Goal: Information Seeking & Learning: Find specific fact

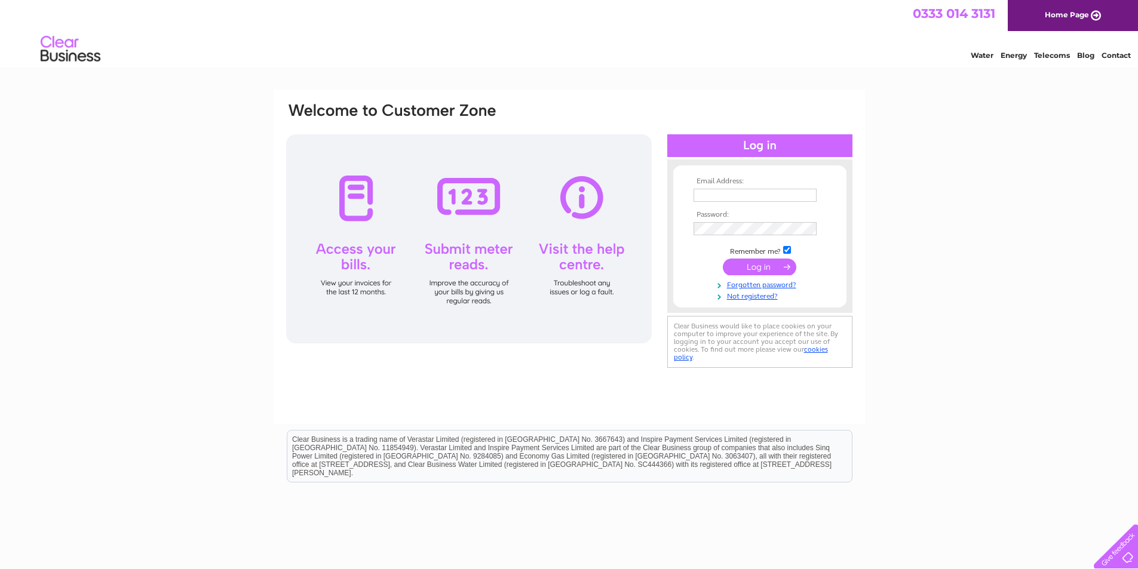
type input "andy@hallamread.co.uk"
click at [762, 268] on input "submit" at bounding box center [759, 267] width 73 height 17
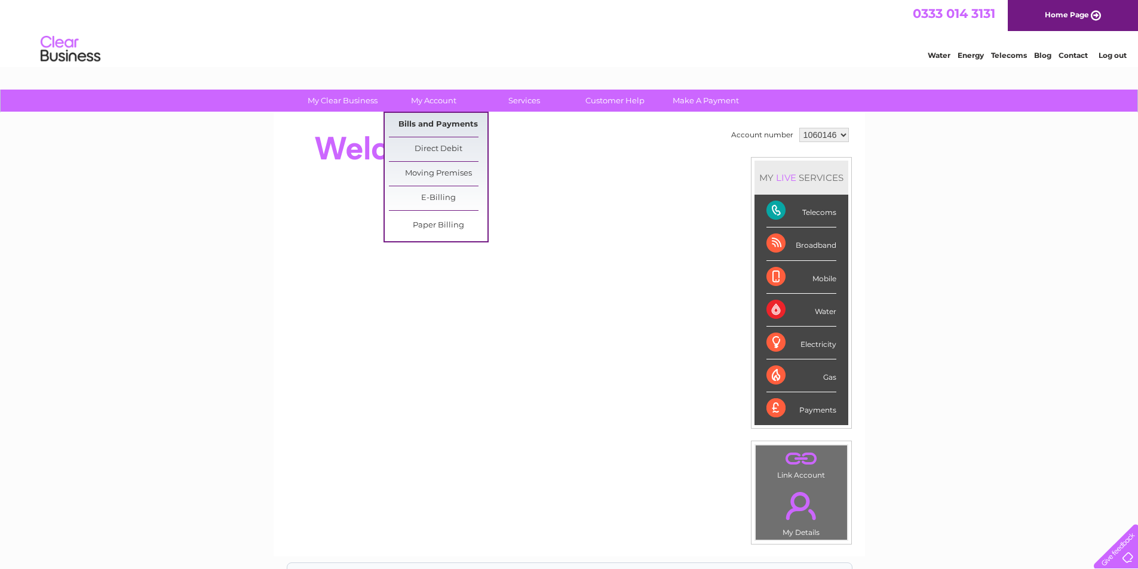
click at [428, 119] on link "Bills and Payments" at bounding box center [438, 125] width 99 height 24
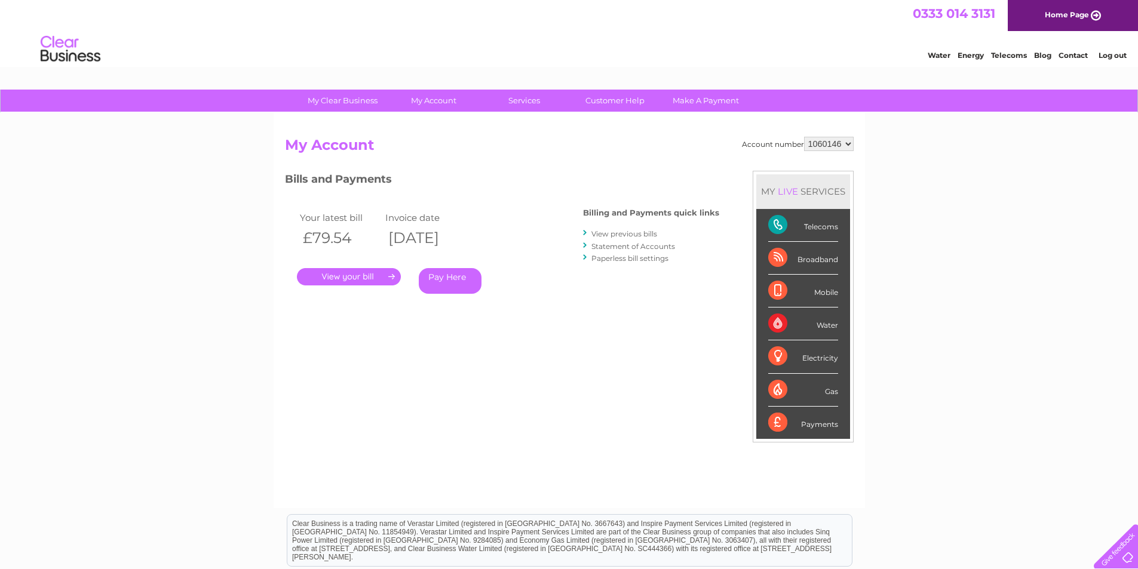
click at [335, 273] on link "." at bounding box center [349, 276] width 104 height 17
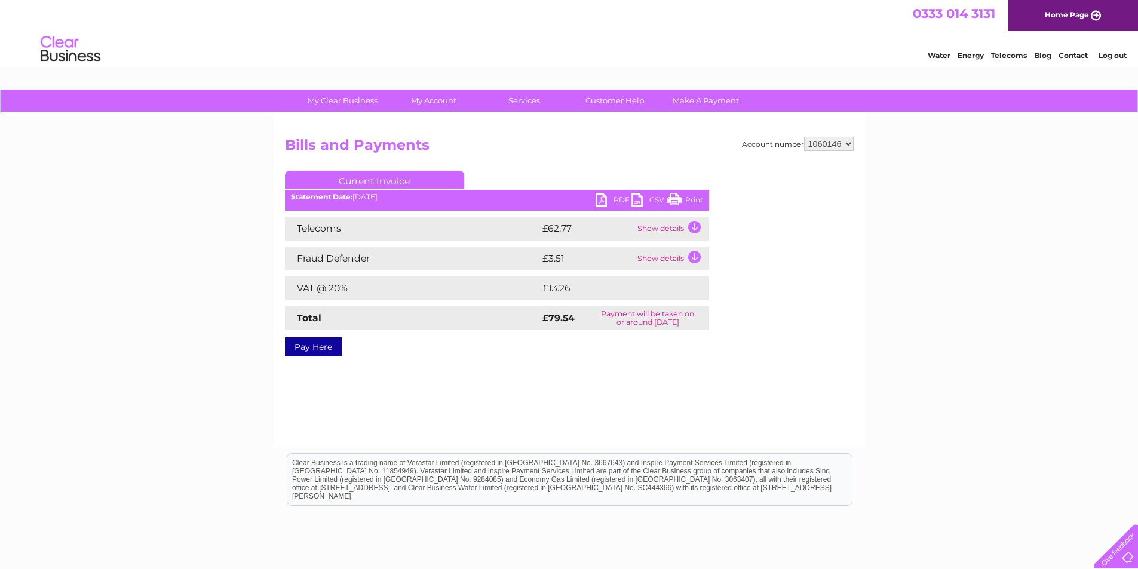
click at [673, 228] on td "Show details" at bounding box center [672, 229] width 75 height 24
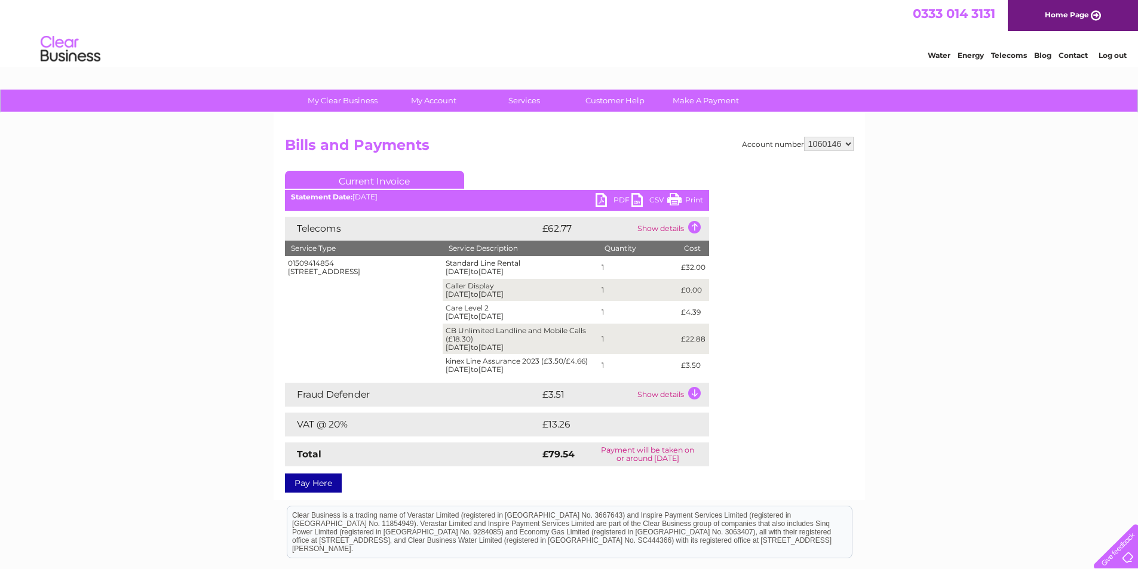
click at [1071, 56] on link "Contact" at bounding box center [1073, 55] width 29 height 9
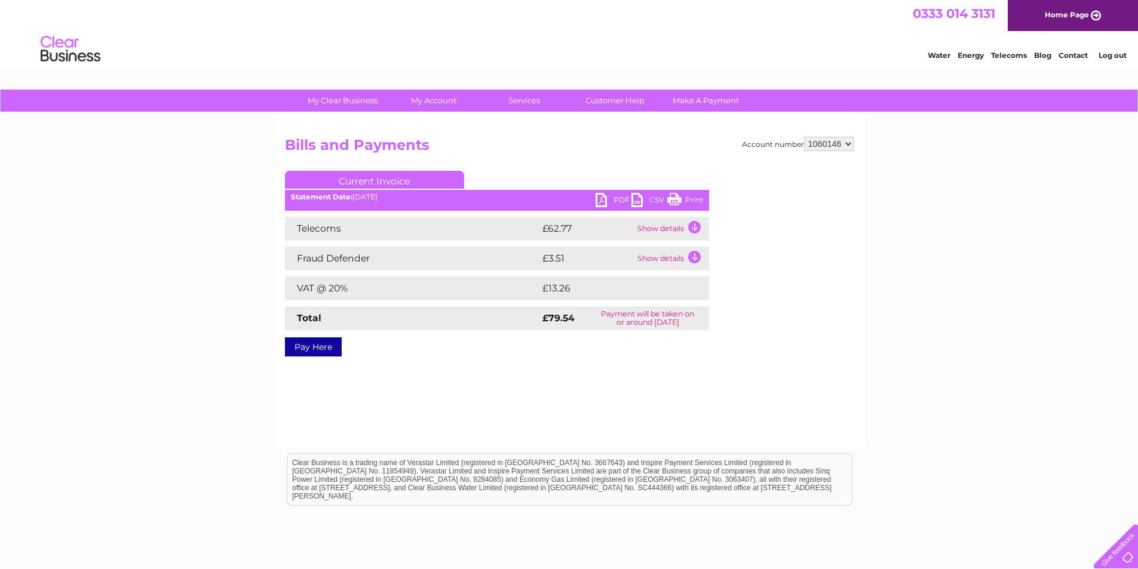
click at [612, 198] on link "PDF" at bounding box center [614, 201] width 36 height 17
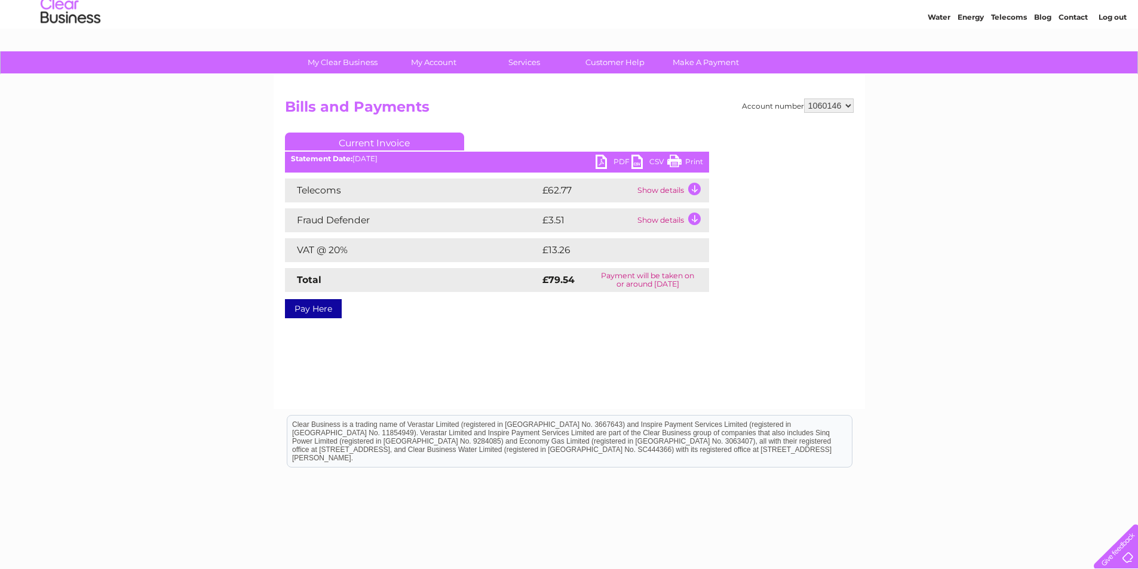
scroll to position [60, 0]
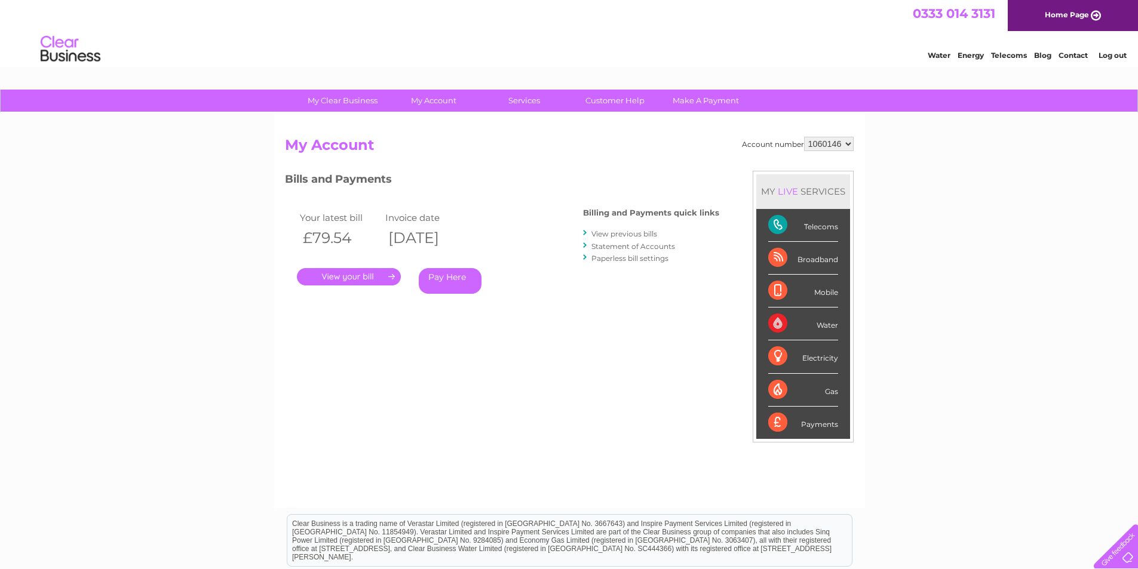
click at [639, 232] on link "View previous bills" at bounding box center [625, 233] width 66 height 9
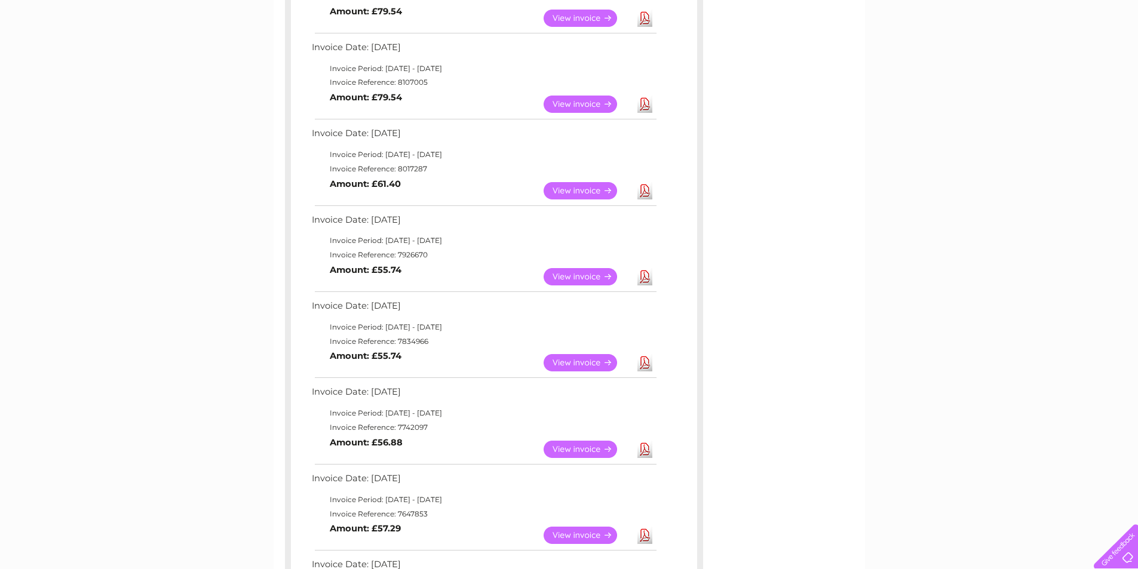
scroll to position [299, 0]
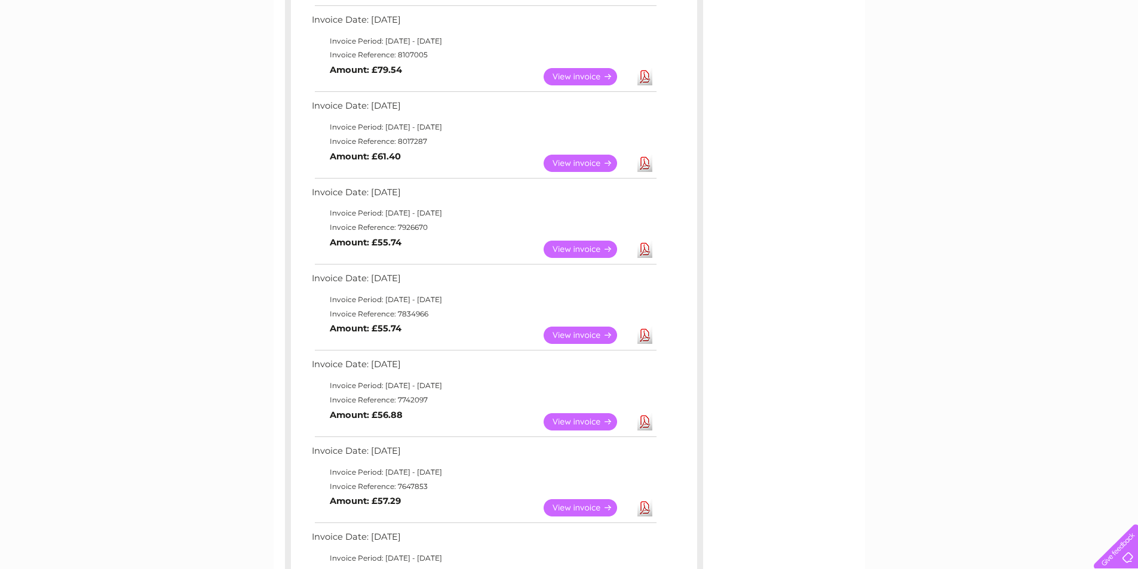
click at [645, 248] on link "Download" at bounding box center [645, 249] width 15 height 17
click at [645, 163] on link "Download" at bounding box center [645, 163] width 15 height 17
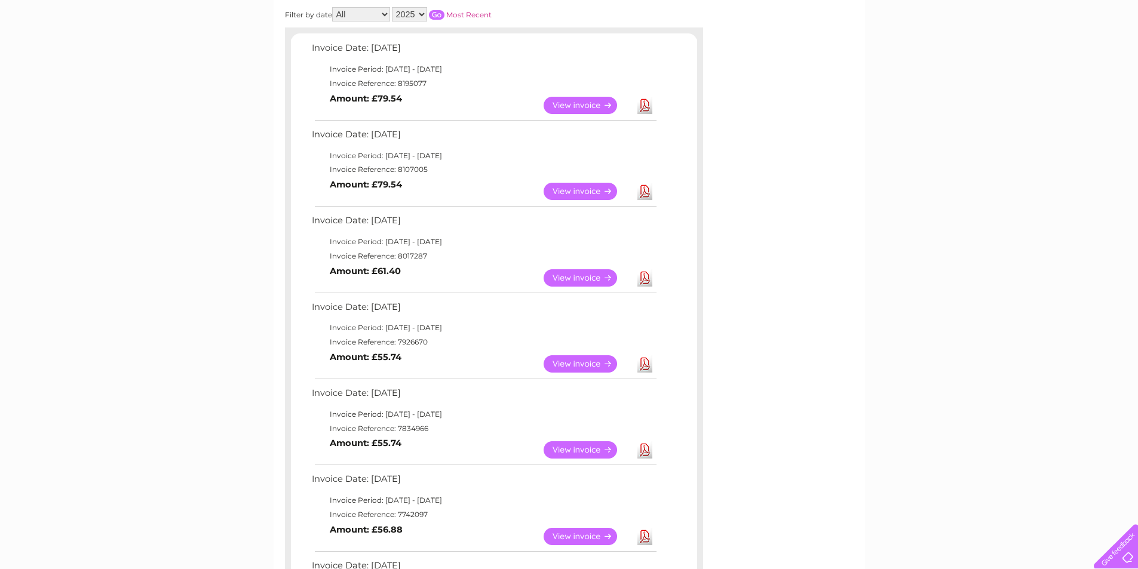
scroll to position [179, 0]
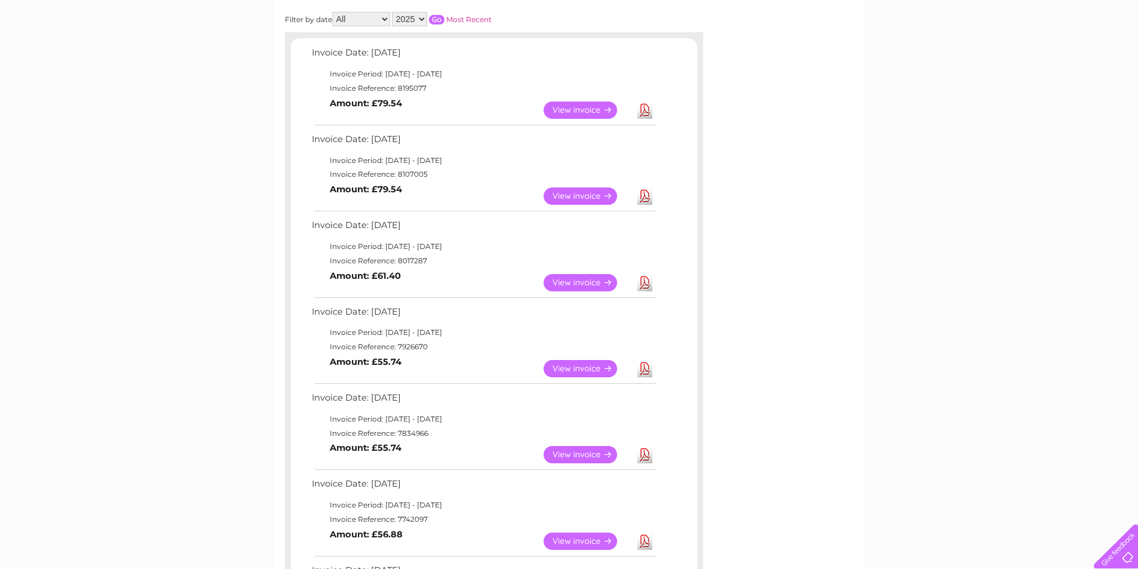
click at [645, 195] on link "Download" at bounding box center [645, 196] width 15 height 17
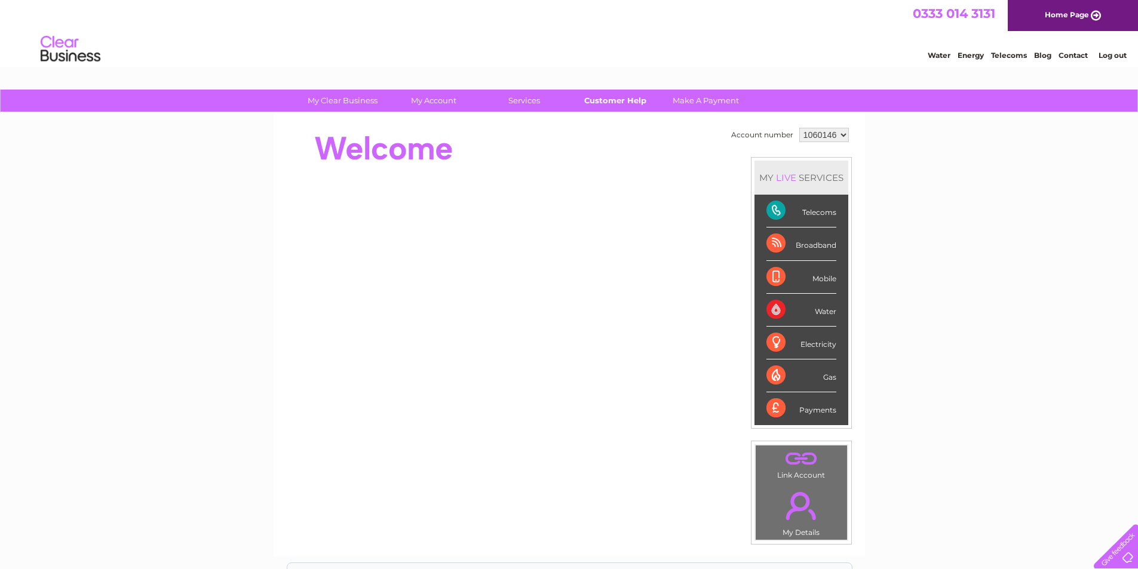
click at [606, 101] on link "Customer Help" at bounding box center [615, 101] width 99 height 22
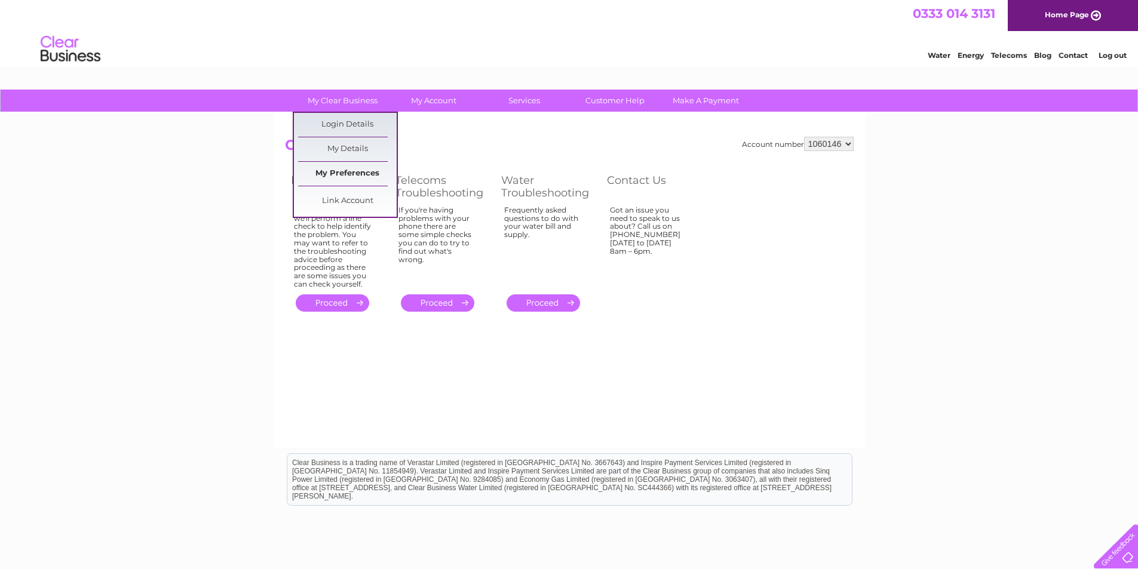
click at [349, 176] on link "My Preferences" at bounding box center [347, 174] width 99 height 24
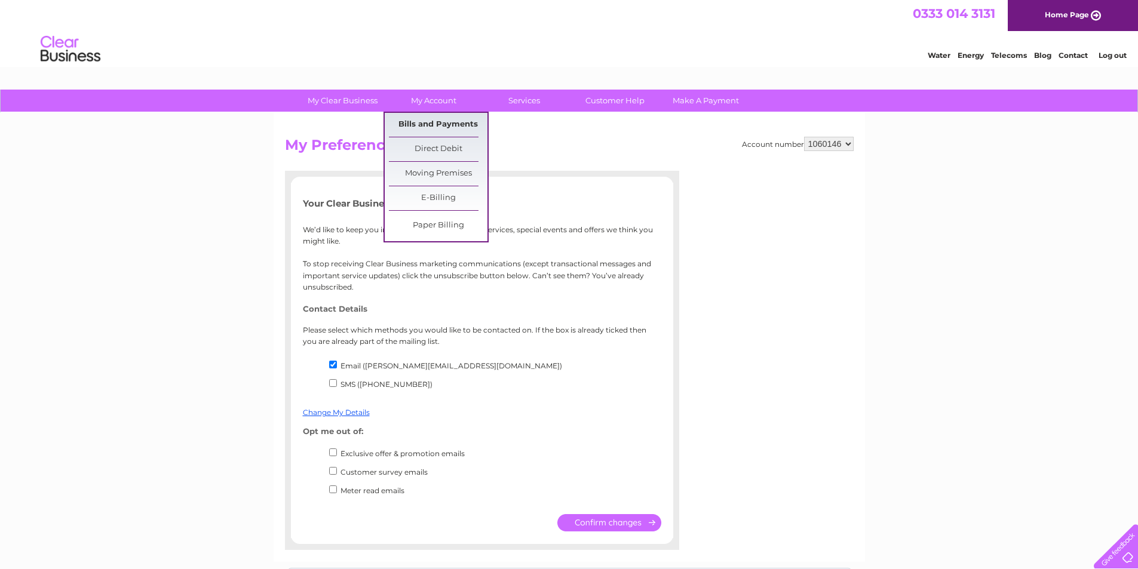
click at [445, 123] on link "Bills and Payments" at bounding box center [438, 125] width 99 height 24
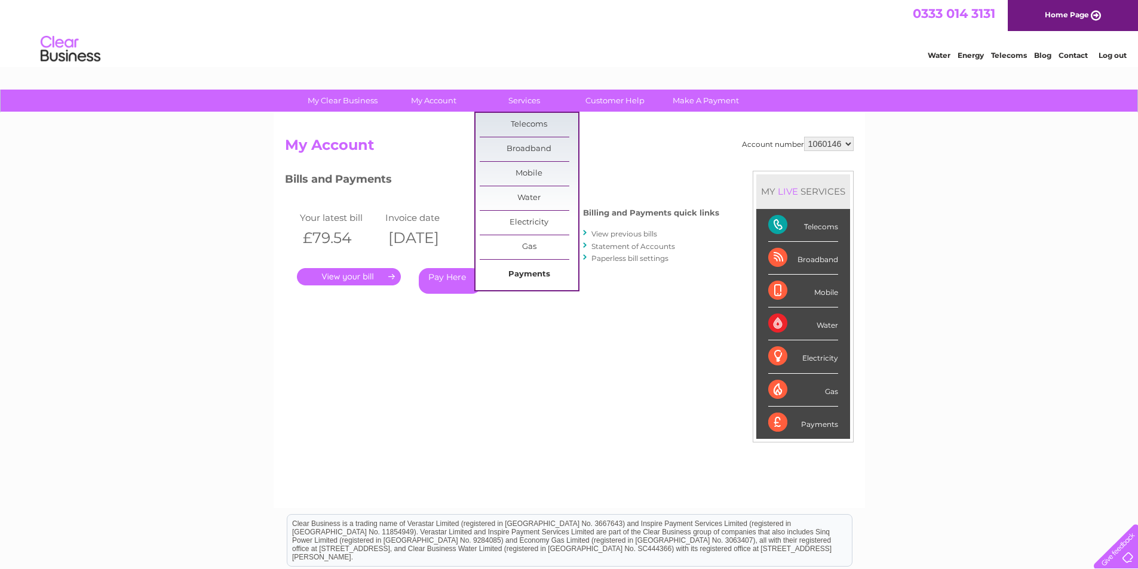
click at [541, 277] on link "Payments" at bounding box center [529, 275] width 99 height 24
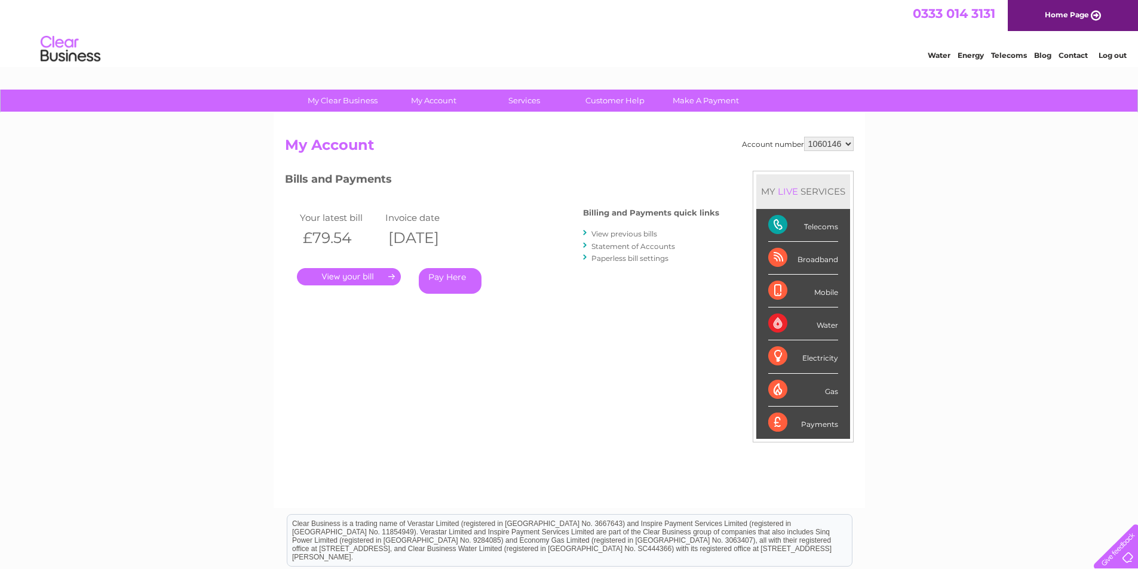
click at [625, 234] on link "View previous bills" at bounding box center [625, 233] width 66 height 9
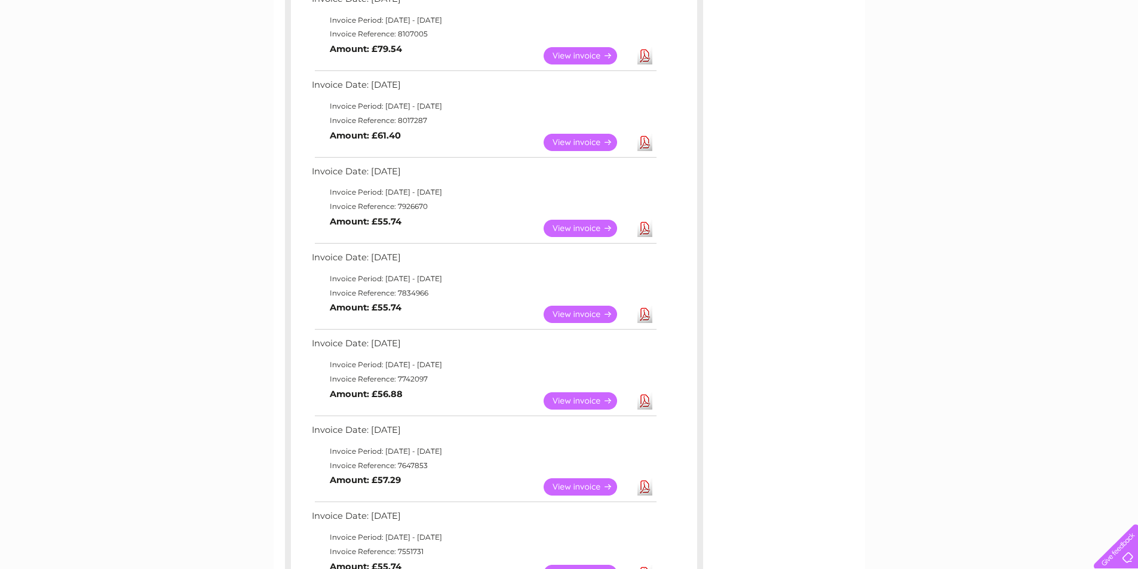
scroll to position [299, 0]
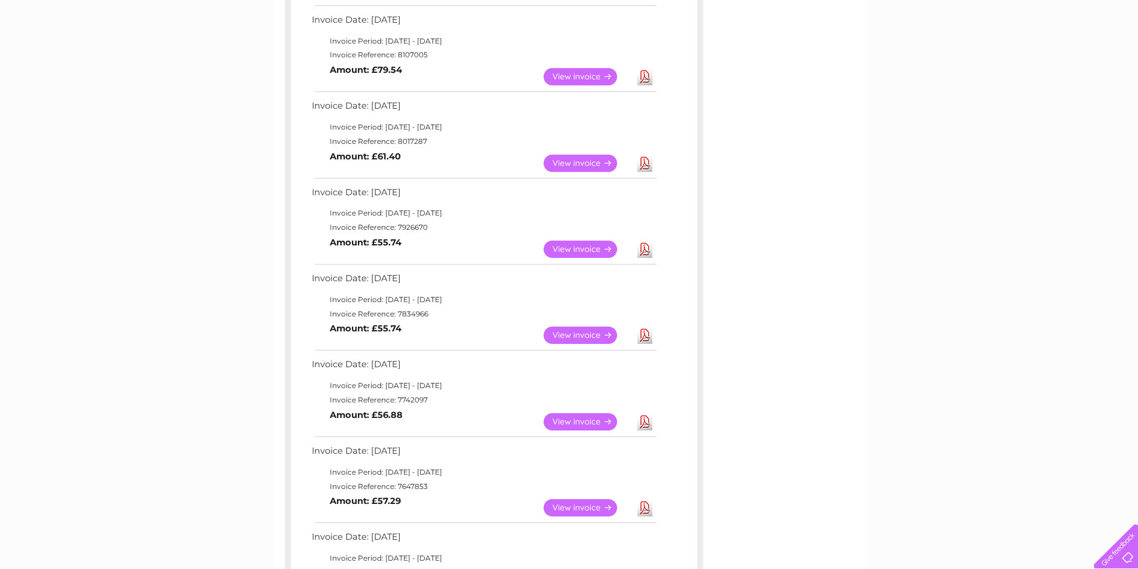
click at [581, 250] on link "View" at bounding box center [588, 249] width 88 height 17
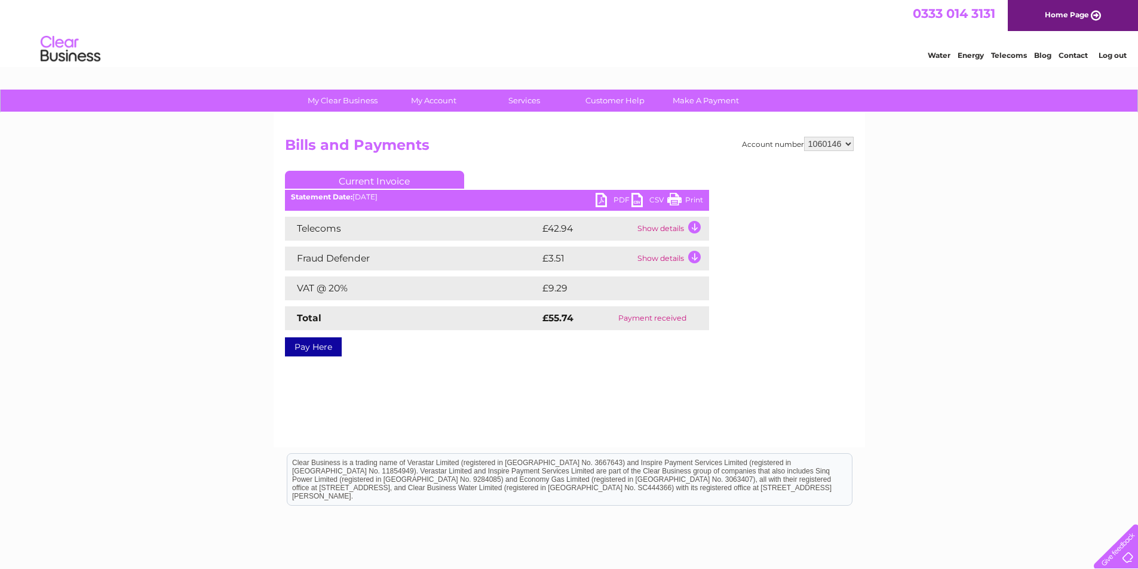
click at [674, 229] on td "Show details" at bounding box center [672, 229] width 75 height 24
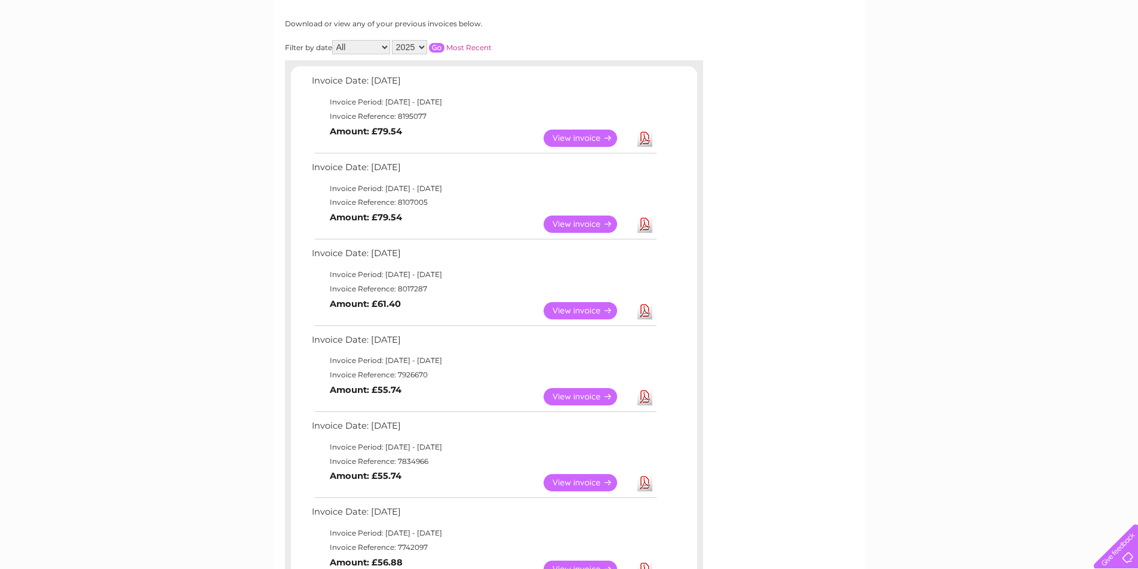
scroll to position [120, 0]
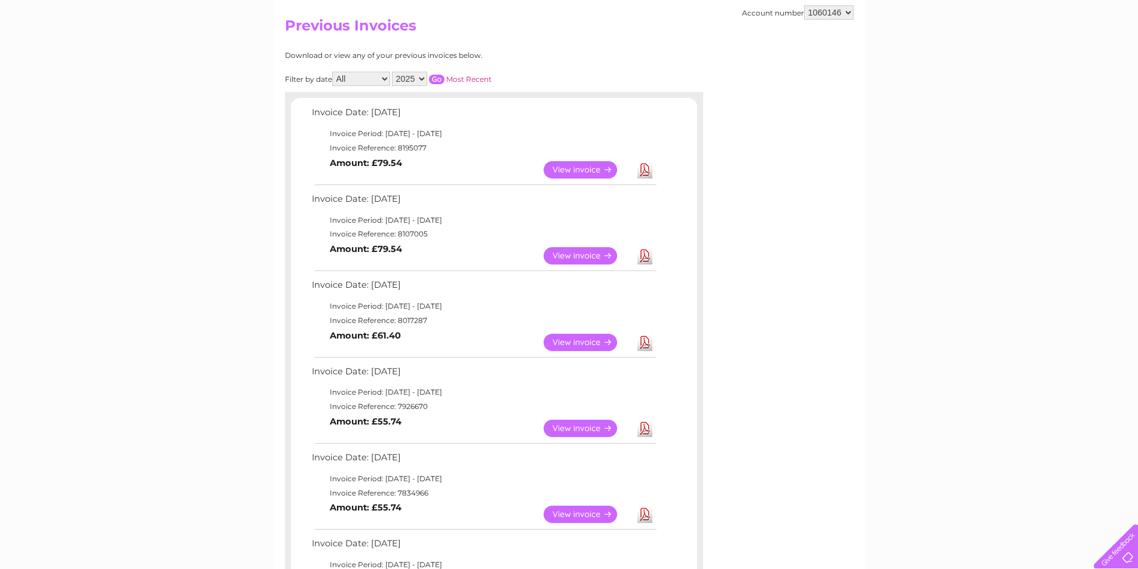
click at [579, 170] on link "View" at bounding box center [588, 169] width 88 height 17
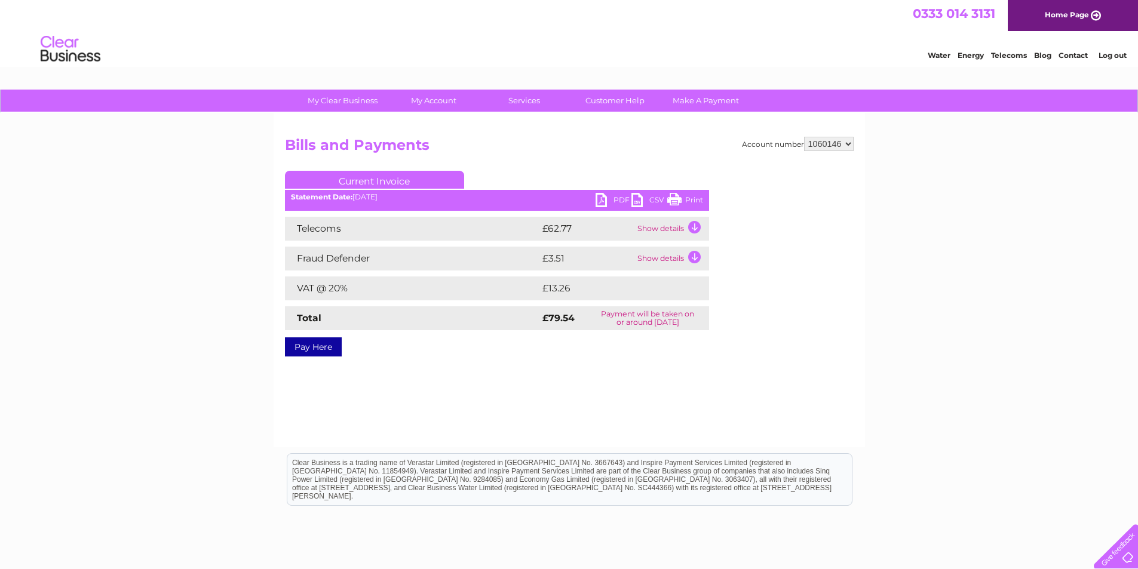
click at [671, 226] on td "Show details" at bounding box center [672, 229] width 75 height 24
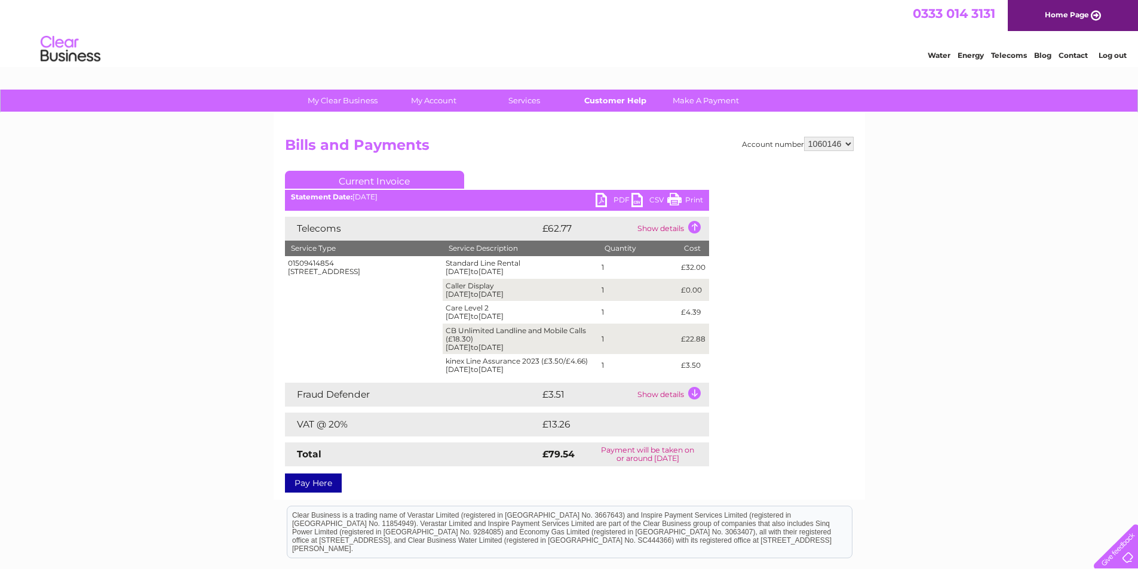
click at [614, 102] on link "Customer Help" at bounding box center [615, 101] width 99 height 22
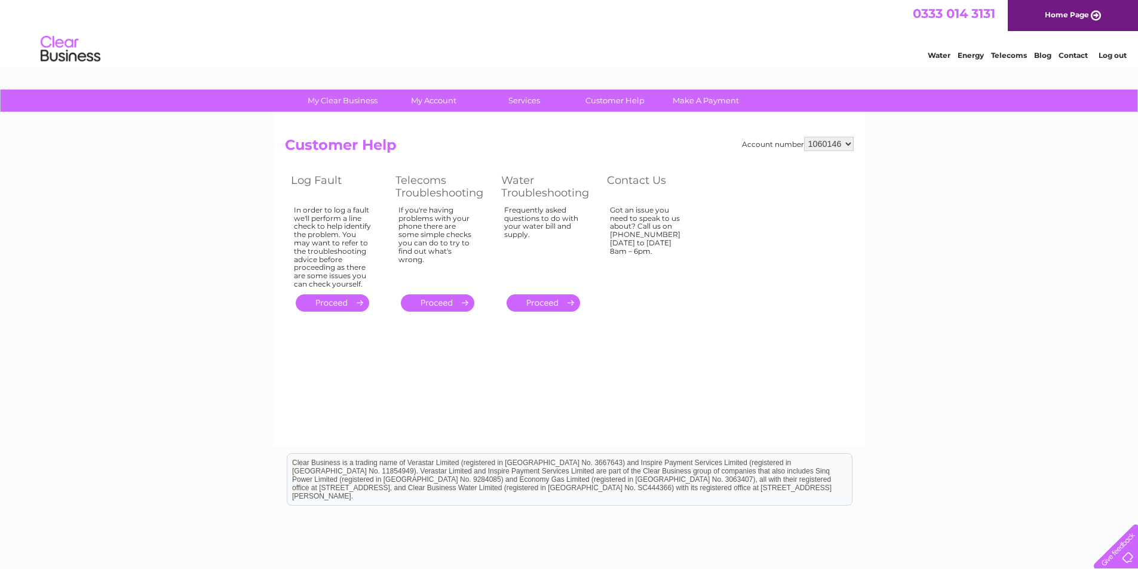
click at [1074, 56] on link "Contact" at bounding box center [1073, 55] width 29 height 9
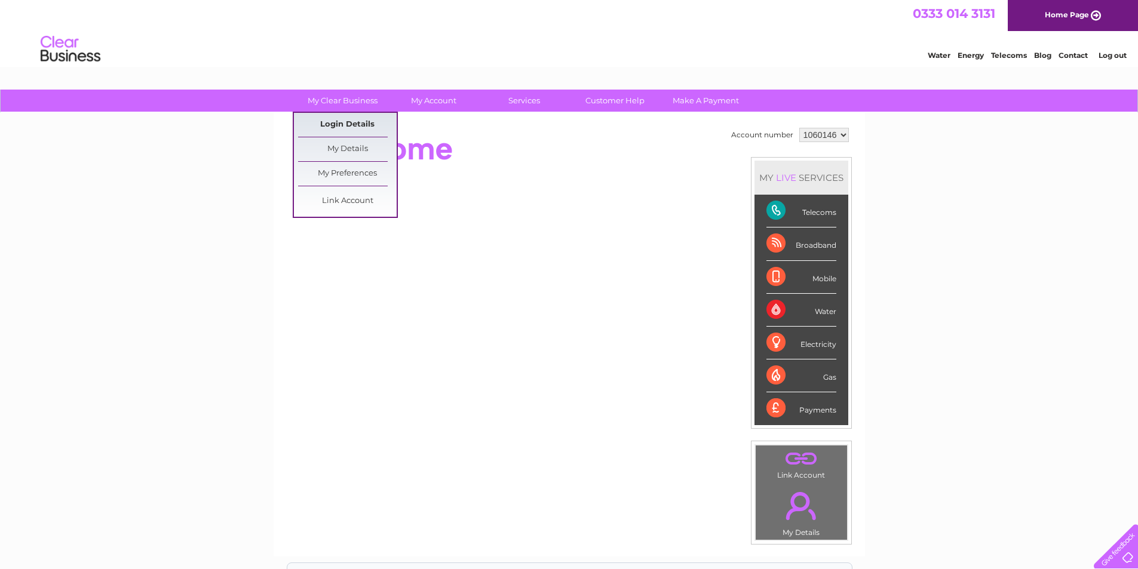
click at [350, 120] on link "Login Details" at bounding box center [347, 125] width 99 height 24
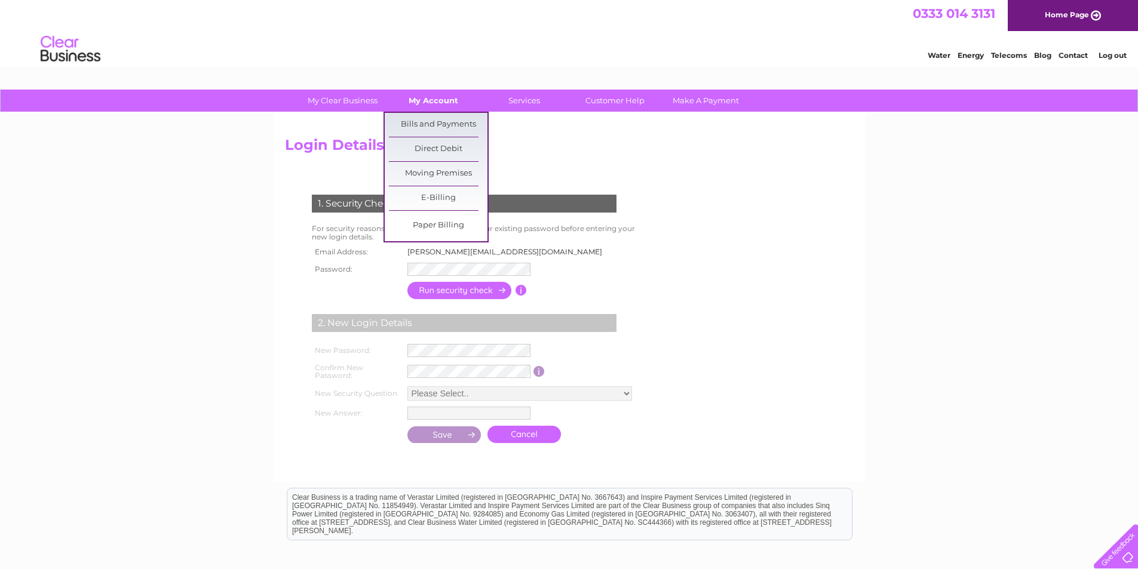
click at [434, 100] on link "My Account" at bounding box center [433, 101] width 99 height 22
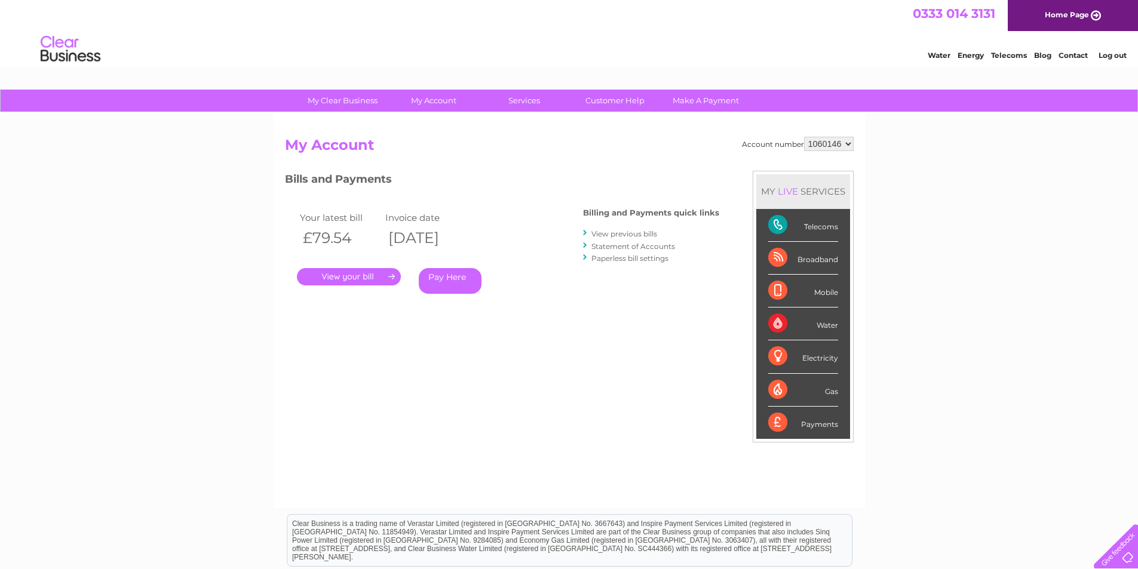
click at [366, 272] on link "." at bounding box center [349, 276] width 104 height 17
click at [390, 274] on link "." at bounding box center [349, 276] width 104 height 17
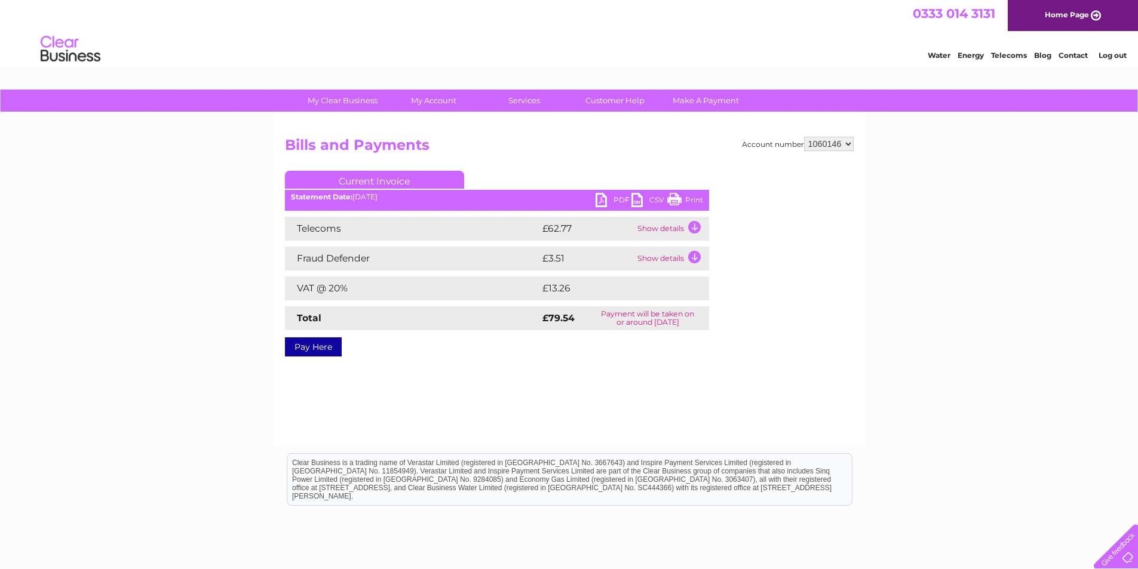
click at [696, 227] on td "Show details" at bounding box center [672, 229] width 75 height 24
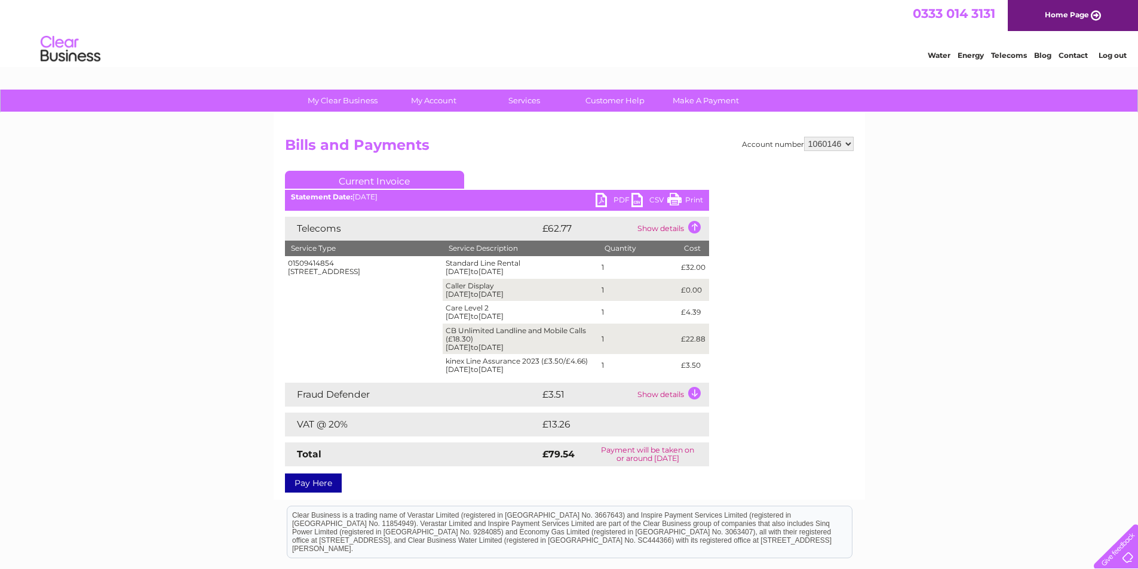
drag, startPoint x: 290, startPoint y: 266, endPoint x: 704, endPoint y: 367, distance: 425.6
click at [704, 367] on tbody "01509414854 [STREET_ADDRESS] Standard Line Rental [DATE] to [DATE] 1 £32.00 Cal…" at bounding box center [497, 316] width 424 height 121
click at [407, 317] on td "01509414854 [STREET_ADDRESS]" at bounding box center [364, 316] width 158 height 121
drag, startPoint x: 288, startPoint y: 265, endPoint x: 296, endPoint y: 270, distance: 9.9
click at [296, 270] on div "01509414854 [STREET_ADDRESS]" at bounding box center [364, 267] width 152 height 17
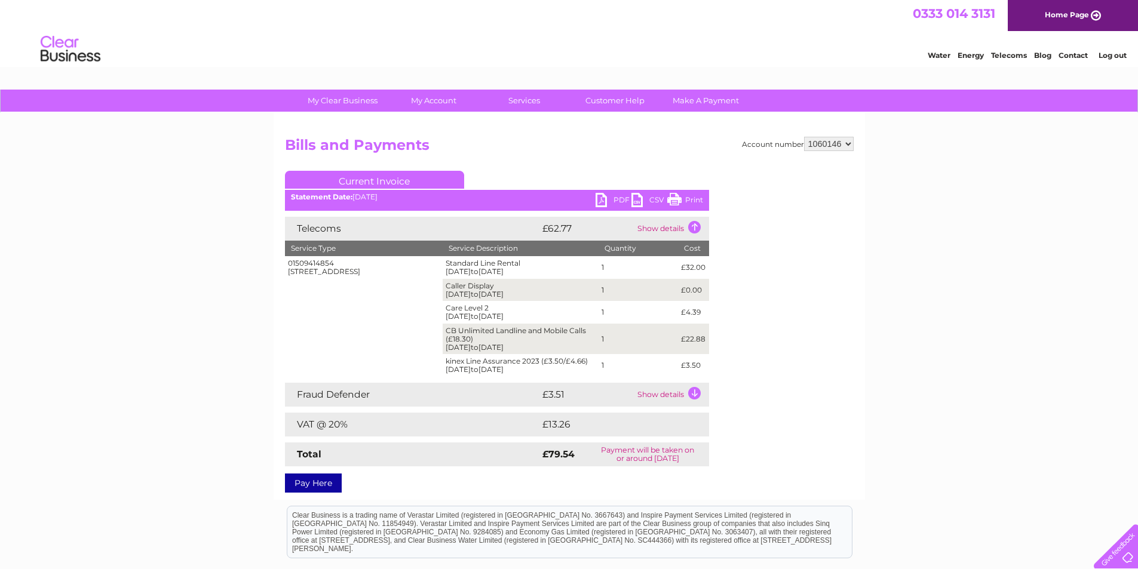
click at [301, 276] on div "01509414854 [STREET_ADDRESS]" at bounding box center [364, 267] width 152 height 17
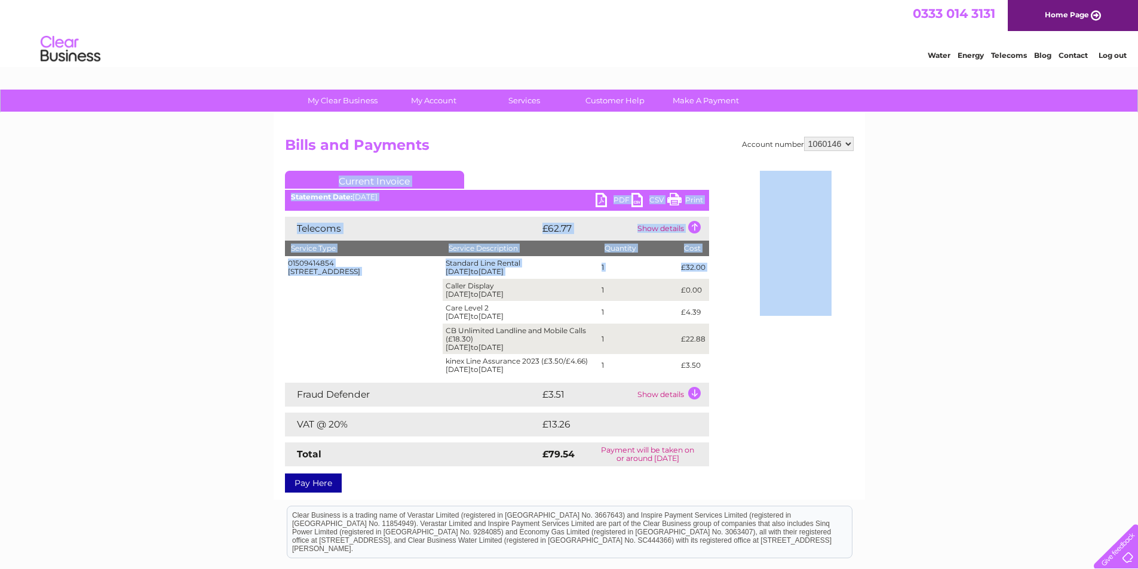
drag, startPoint x: 445, startPoint y: 286, endPoint x: 710, endPoint y: 365, distance: 276.2
click at [710, 365] on div "Account number 1060146 Bills and Payments Current Invoice PDF CSV Print" at bounding box center [569, 312] width 569 height 351
click at [323, 330] on td "01509414854 [STREET_ADDRESS]" at bounding box center [364, 316] width 158 height 121
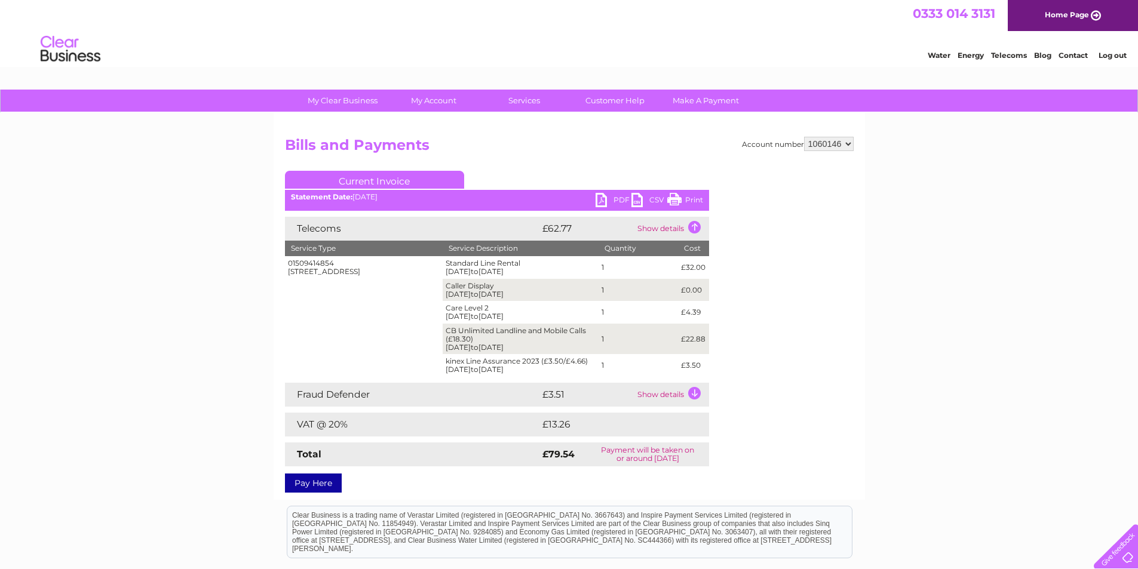
drag, startPoint x: 701, startPoint y: 364, endPoint x: 445, endPoint y: 284, distance: 268.0
click at [445, 284] on tbody "01509414854 [STREET_ADDRESS] Standard Line Rental [DATE] to [DATE] 1 £32.00 Cal…" at bounding box center [497, 316] width 424 height 121
click at [553, 314] on td "Care Level 2 [DATE] to [DATE]" at bounding box center [521, 312] width 156 height 23
drag, startPoint x: 446, startPoint y: 307, endPoint x: 703, endPoint y: 310, distance: 256.9
click at [703, 310] on tr "Care Level 2 [DATE] to [DATE] 1 £4.39" at bounding box center [497, 312] width 424 height 23
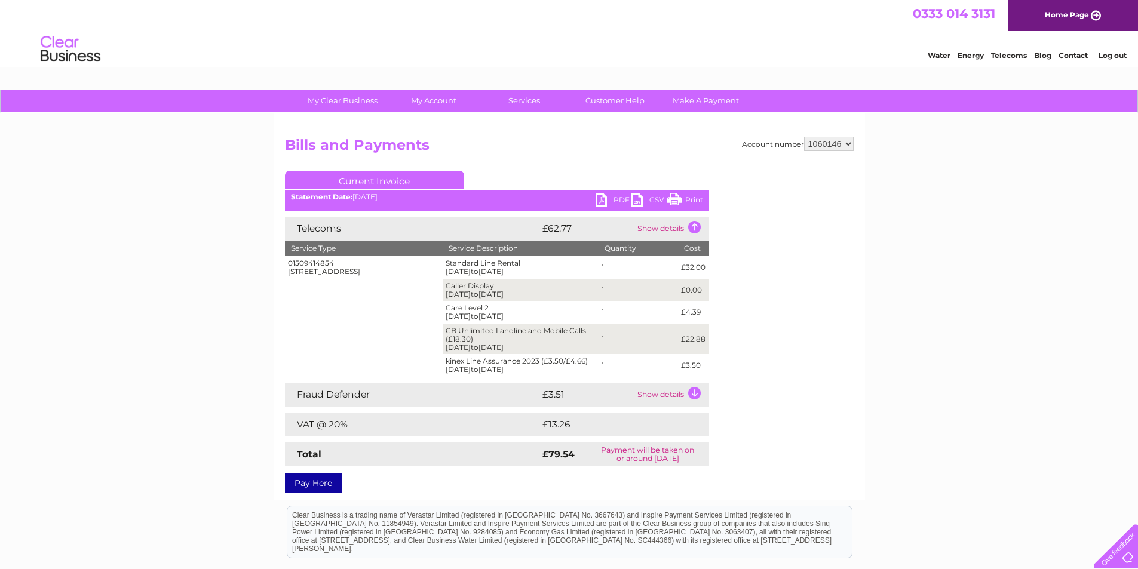
drag, startPoint x: 704, startPoint y: 339, endPoint x: 447, endPoint y: 311, distance: 258.5
click at [447, 311] on tbody "01509414854 [STREET_ADDRESS] Standard Line Rental [DATE] to [DATE] 1 £32.00 Cal…" at bounding box center [497, 316] width 424 height 121
click at [701, 363] on td "£3.50" at bounding box center [693, 365] width 30 height 23
